Goal: Communication & Community: Answer question/provide support

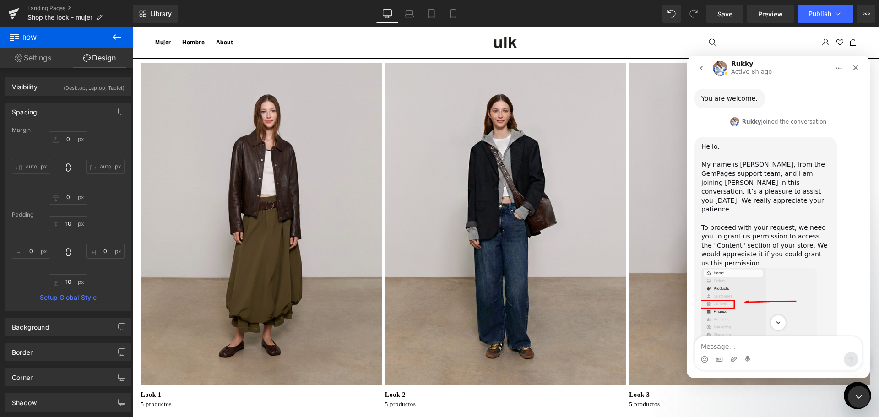
scroll to position [2240, 0]
click at [743, 362] on div "Intercom Messenger" at bounding box center [779, 359] width 168 height 15
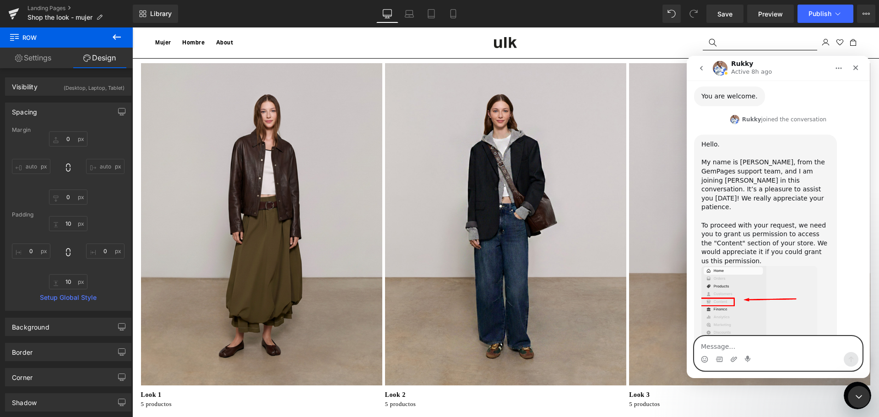
click at [710, 345] on textarea "Message…" at bounding box center [779, 345] width 168 height 16
type textarea "hi! sorry i wasn't"
drag, startPoint x: 757, startPoint y: 343, endPoint x: 605, endPoint y: 342, distance: 152.0
click at [687, 342] on html "Rukky Active 8h ago We're on GMT + 7 timezone and may get back to you shortly! …" at bounding box center [778, 217] width 183 height 322
paste textarea "Sorry, I wasn't working when you spoke to me."
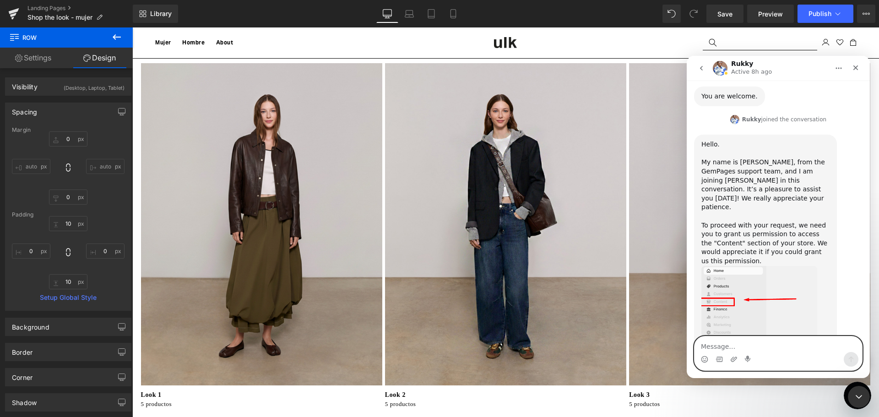
type textarea "Sorry, I wasn't working when you spoke to me."
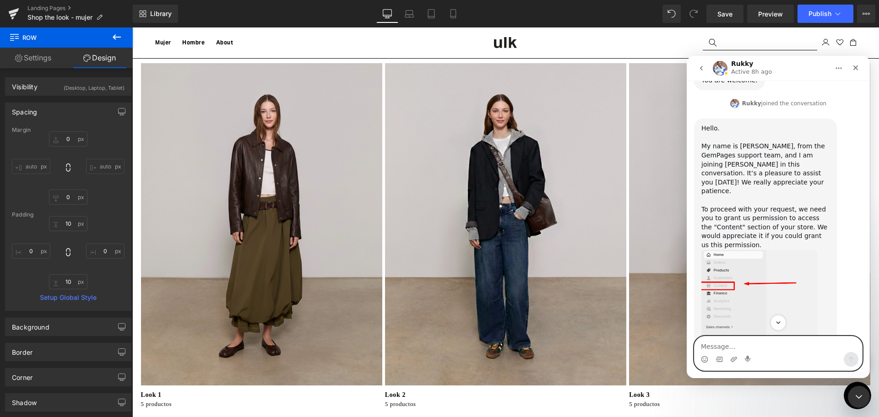
scroll to position [2301, 0]
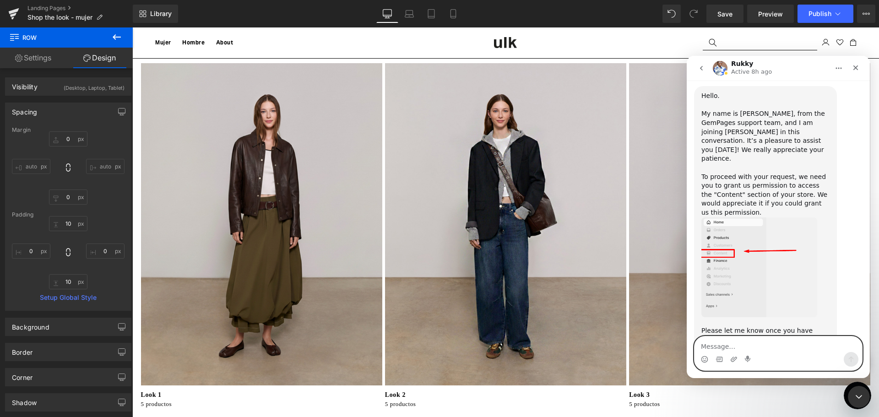
click at [759, 345] on textarea "Message…" at bounding box center [779, 345] width 168 height 16
click at [728, 350] on textarea "Message…" at bounding box center [779, 345] width 168 height 16
paste textarea "I believe I have already given you access to everything. Can you check?"
type textarea "I believe I have already given you access to everything. Can you check?"
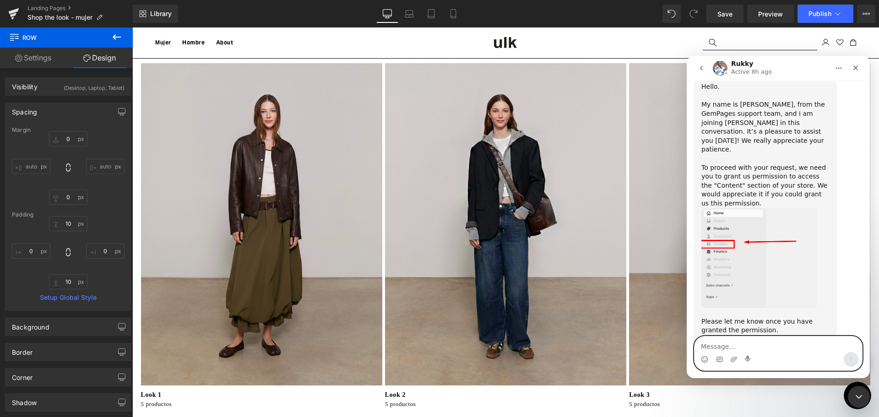
scroll to position [2331, 0]
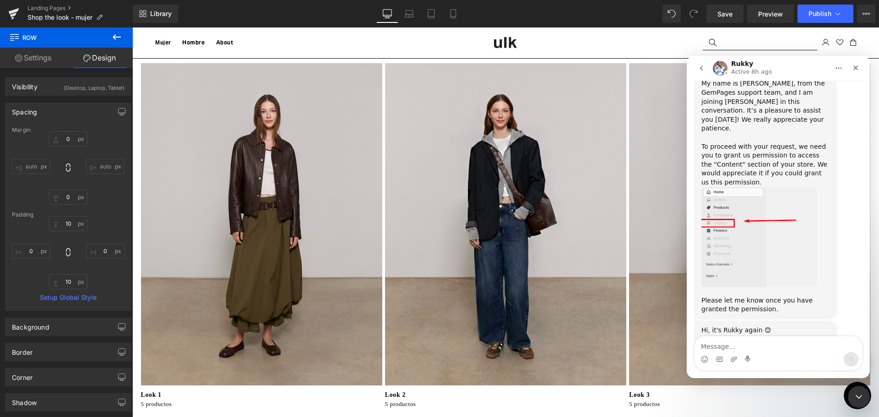
drag, startPoint x: 700, startPoint y: 67, endPoint x: 1317, endPoint y: 164, distance: 623.8
click at [700, 67] on icon "go back" at bounding box center [701, 68] width 7 height 7
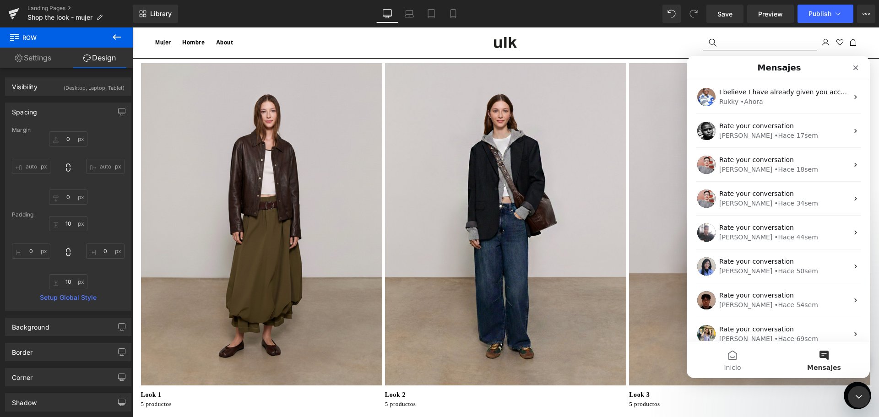
scroll to position [0, 0]
click at [857, 66] on icon "Cerrar" at bounding box center [855, 67] width 5 height 5
